Goal: Task Accomplishment & Management: Complete application form

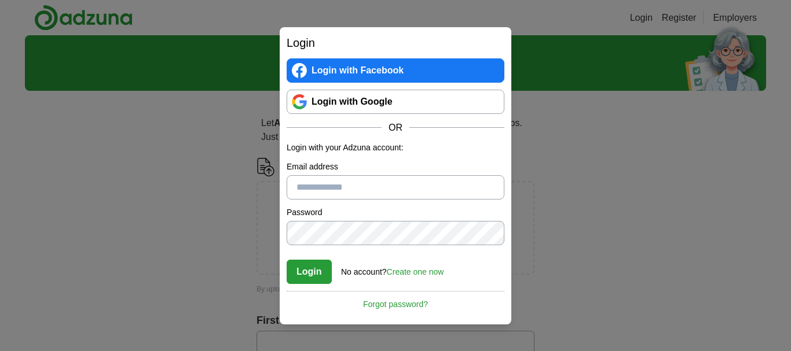
click at [374, 102] on link "Login with Google" at bounding box center [396, 102] width 218 height 24
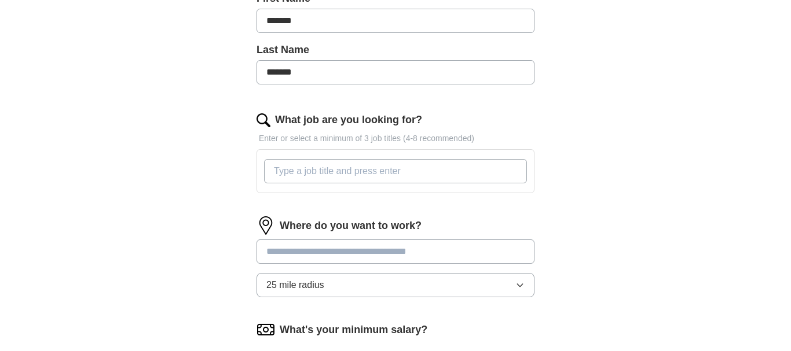
scroll to position [236, 0]
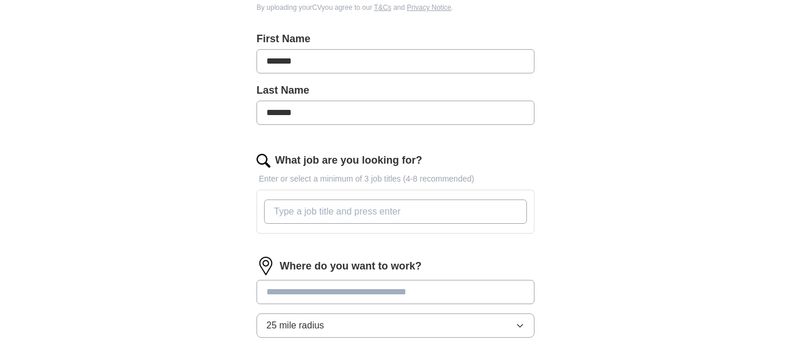
click at [406, 220] on input "What job are you looking for?" at bounding box center [395, 212] width 263 height 24
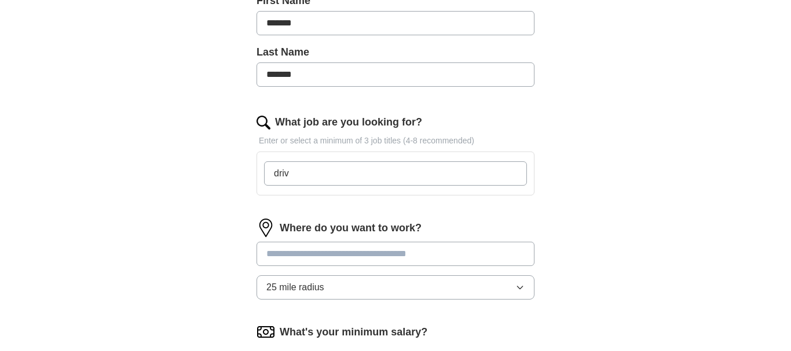
scroll to position [295, 0]
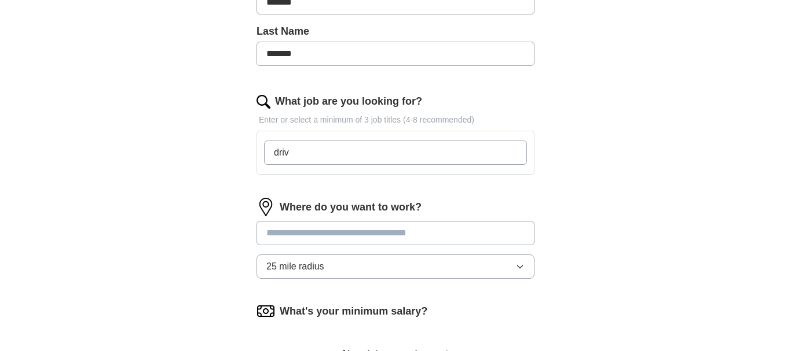
type input "driv"
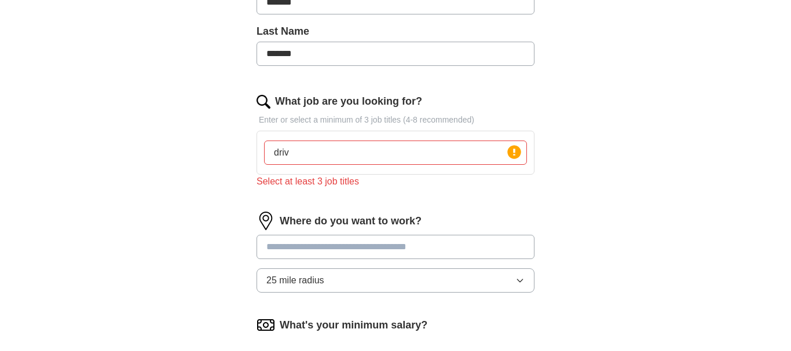
click at [376, 235] on input at bounding box center [396, 247] width 278 height 24
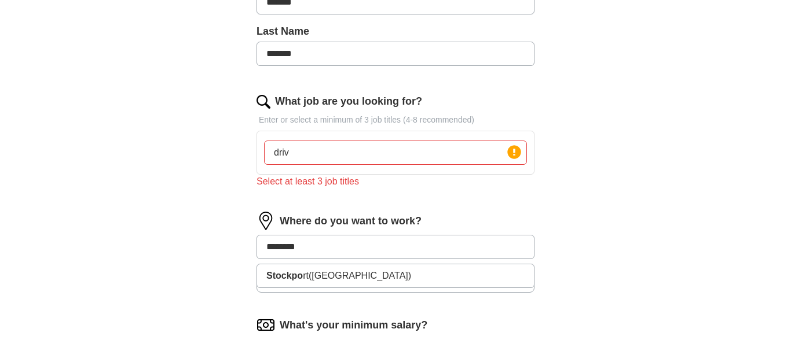
type input "*********"
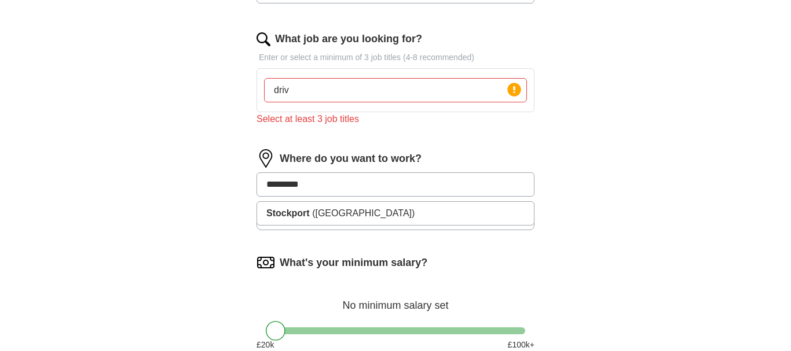
scroll to position [413, 0]
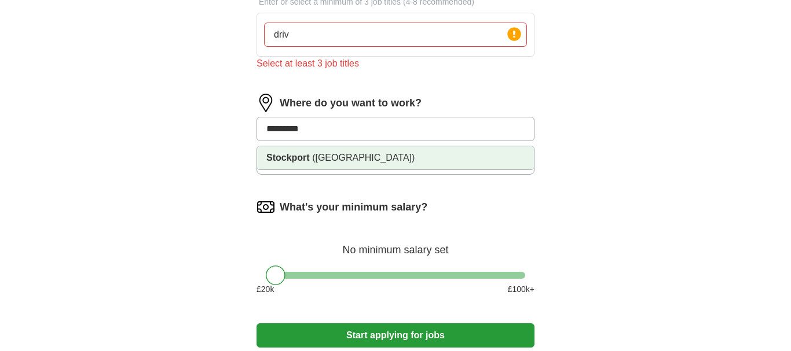
click at [367, 159] on span "([GEOGRAPHIC_DATA])" at bounding box center [363, 158] width 102 height 10
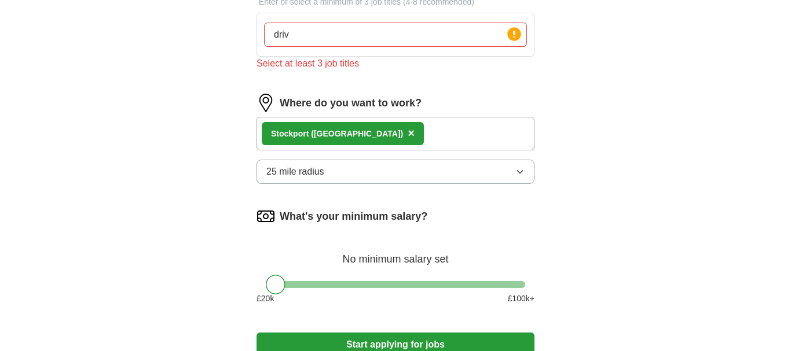
click at [521, 171] on icon "button" at bounding box center [519, 171] width 9 height 9
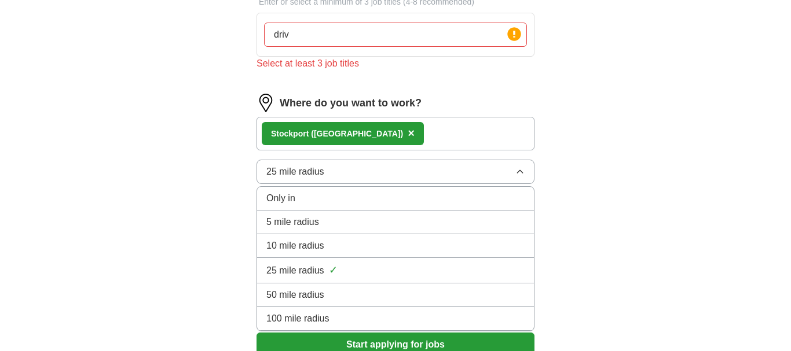
click at [433, 224] on div "5 mile radius" at bounding box center [395, 222] width 258 height 14
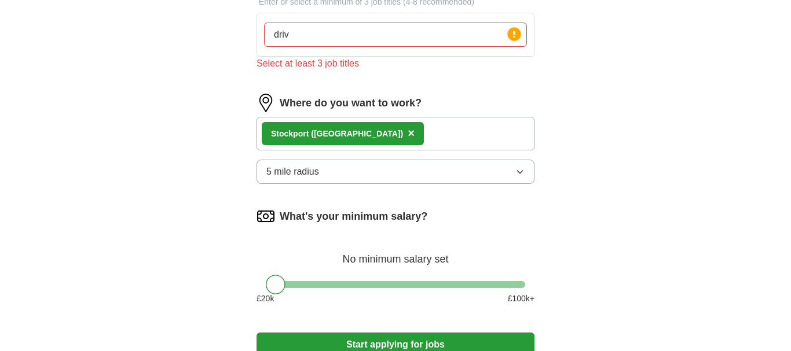
click at [317, 35] on input "driv" at bounding box center [395, 35] width 263 height 24
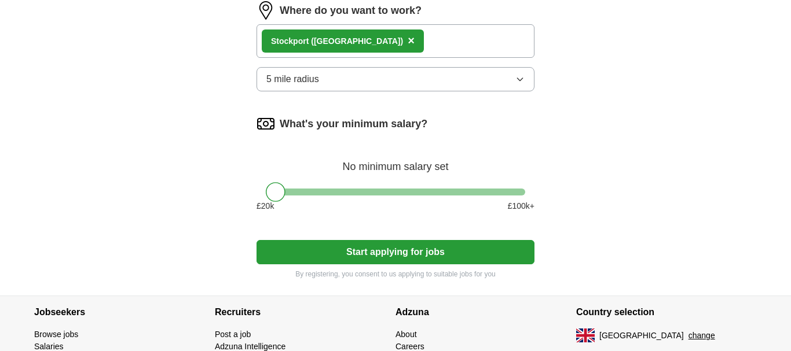
scroll to position [532, 0]
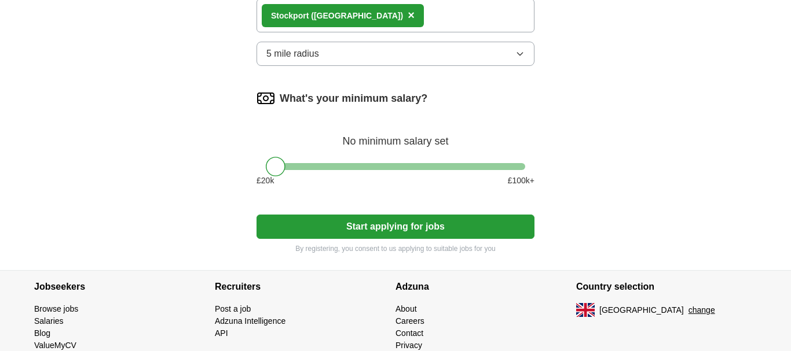
type input "driving warehouse packing"
click at [397, 229] on button "Start applying for jobs" at bounding box center [396, 227] width 278 height 24
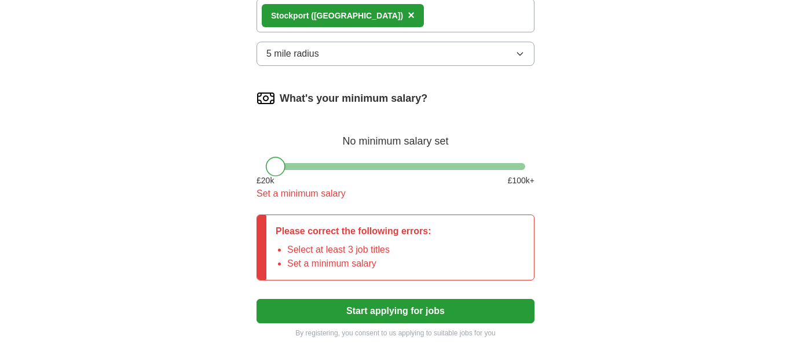
click at [276, 160] on div at bounding box center [276, 167] width 20 height 20
click at [263, 180] on span "£ 20 k" at bounding box center [265, 181] width 17 height 12
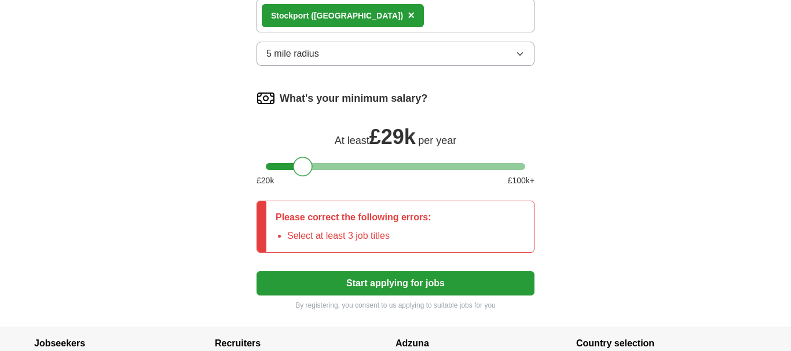
click at [303, 167] on div at bounding box center [395, 166] width 259 height 7
click at [391, 138] on span "£ 29k" at bounding box center [392, 137] width 46 height 24
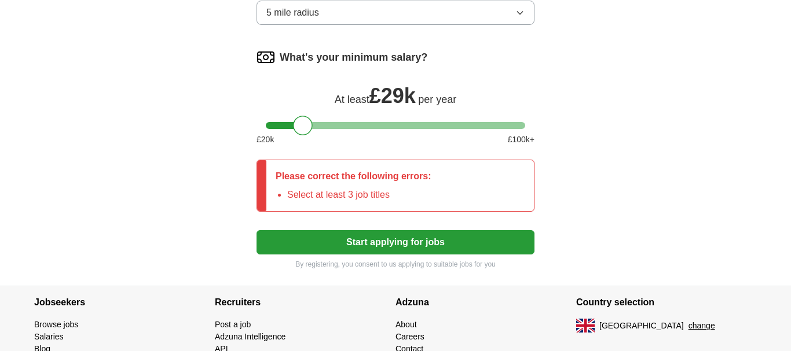
scroll to position [591, 0]
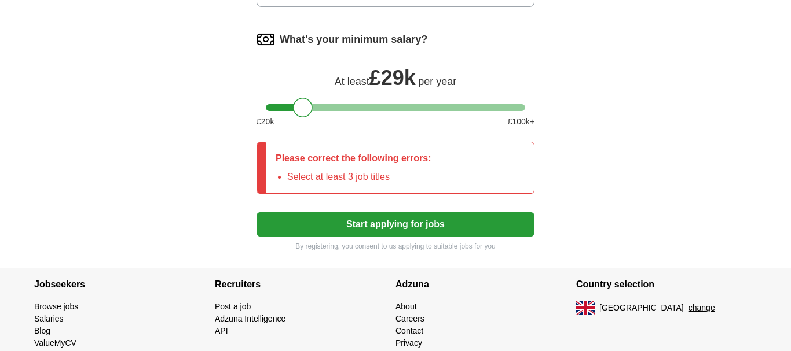
click at [397, 224] on button "Start applying for jobs" at bounding box center [396, 224] width 278 height 24
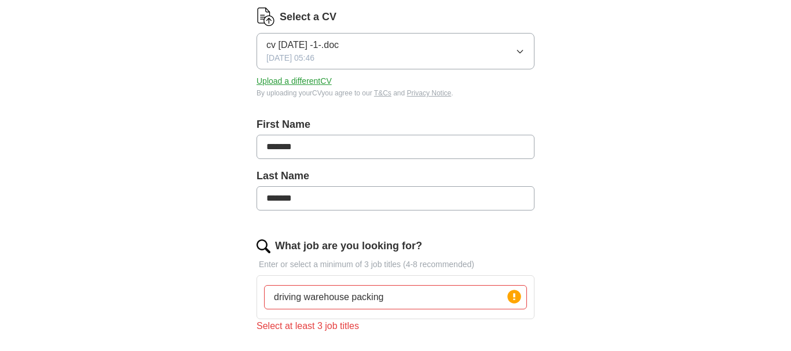
scroll to position [236, 0]
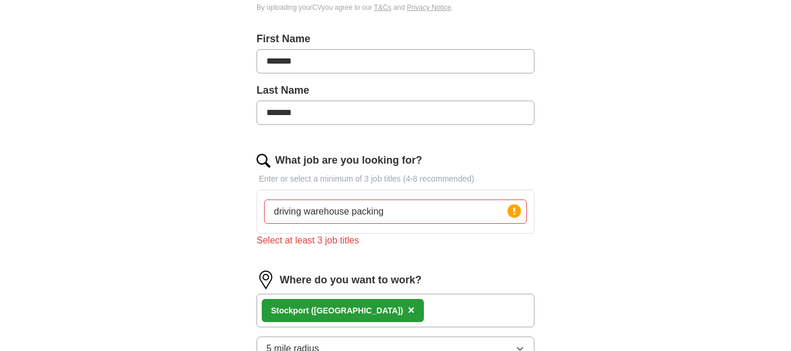
click at [301, 210] on input "driving warehouse packing" at bounding box center [395, 212] width 263 height 24
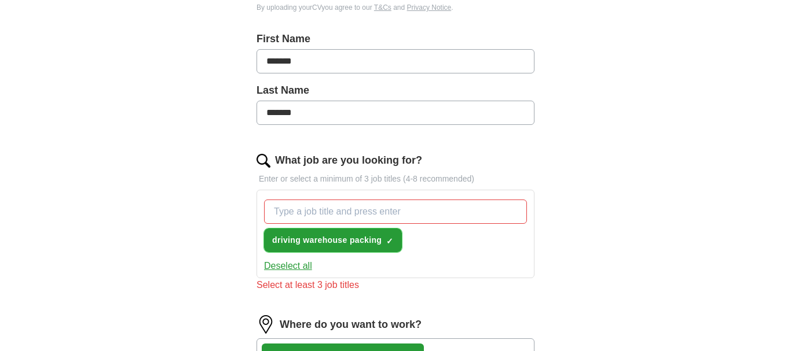
click at [287, 243] on span "driving warehouse packing" at bounding box center [326, 241] width 109 height 12
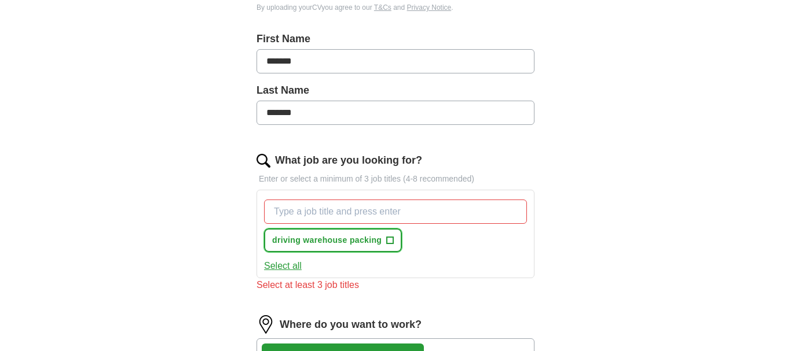
click at [287, 240] on span "driving warehouse packing" at bounding box center [326, 241] width 109 height 12
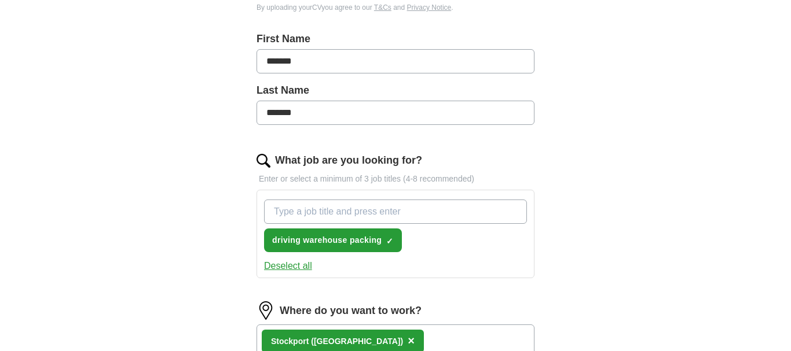
click at [286, 210] on input "What job are you looking for?" at bounding box center [395, 212] width 263 height 24
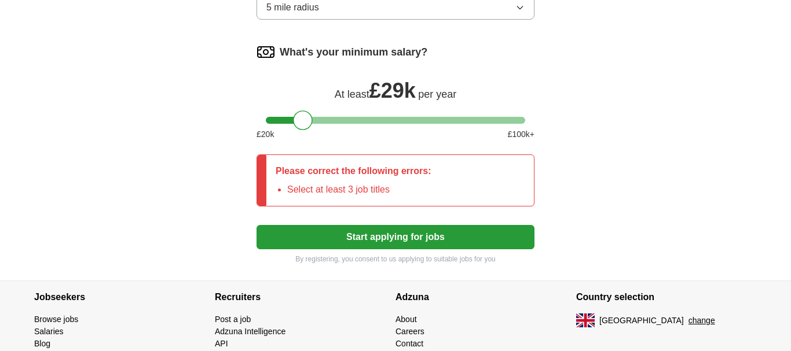
scroll to position [622, 0]
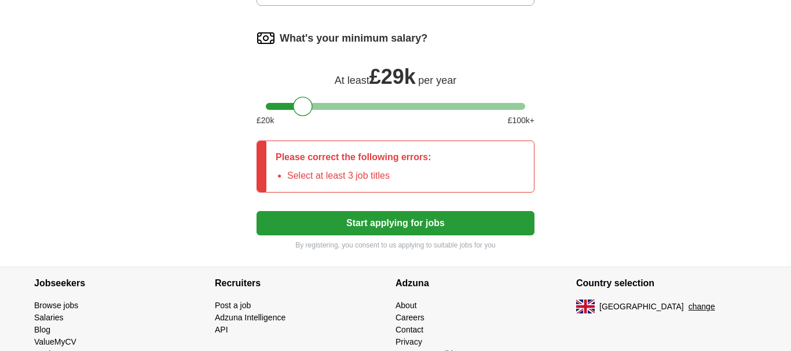
click at [382, 236] on button "Start applying for jobs" at bounding box center [396, 223] width 278 height 24
